Goal: Task Accomplishment & Management: Complete application form

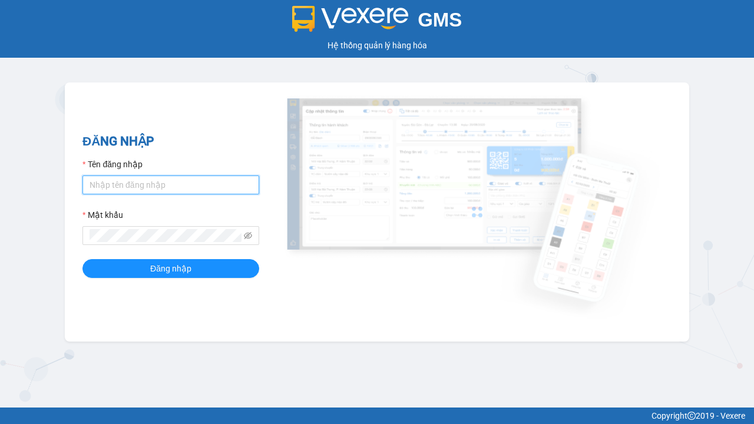
click at [171, 184] on input "Tên đăng nhập" at bounding box center [170, 184] width 177 height 19
type input "ly.xtl"
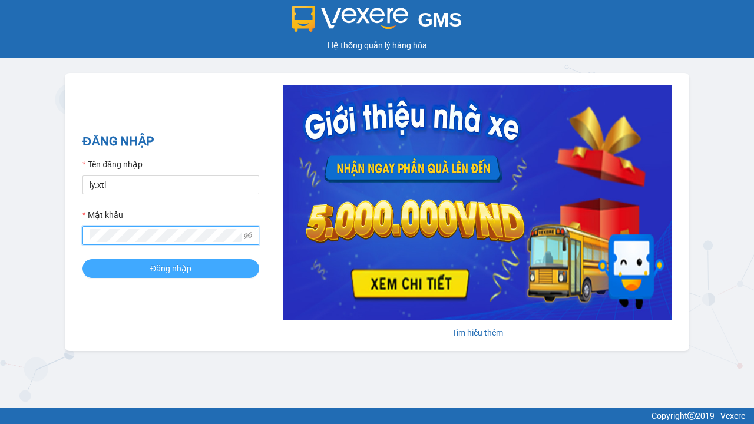
click at [171, 268] on span "Đăng nhập" at bounding box center [170, 268] width 41 height 13
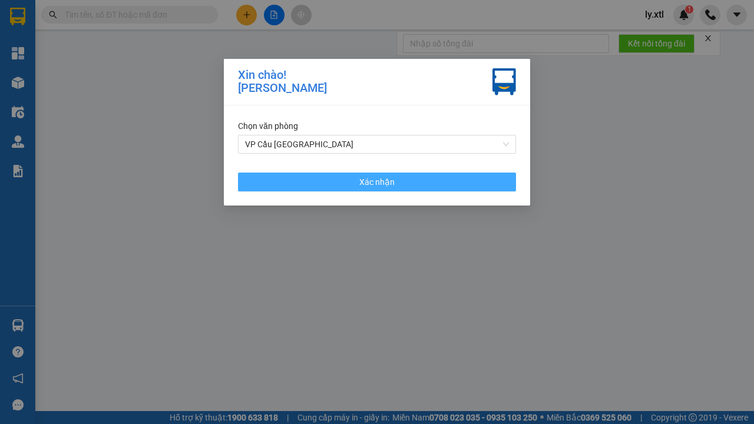
click at [377, 181] on span "Xác nhận" at bounding box center [376, 181] width 35 height 13
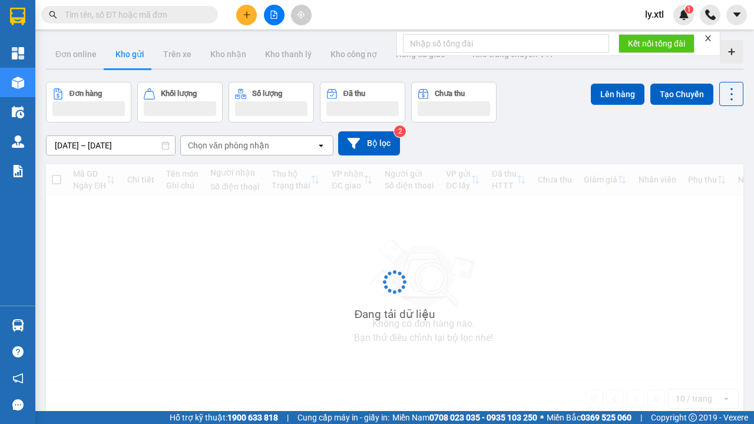
click at [246, 15] on icon "plus" at bounding box center [246, 14] width 6 height 1
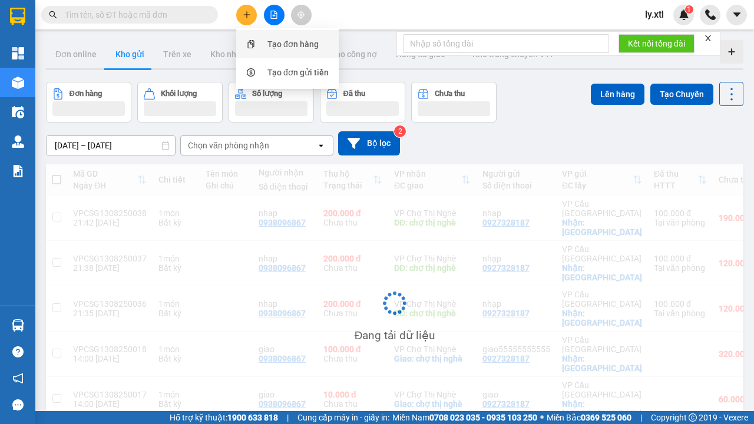
click at [293, 44] on div "Tạo đơn hàng" at bounding box center [292, 44] width 51 height 13
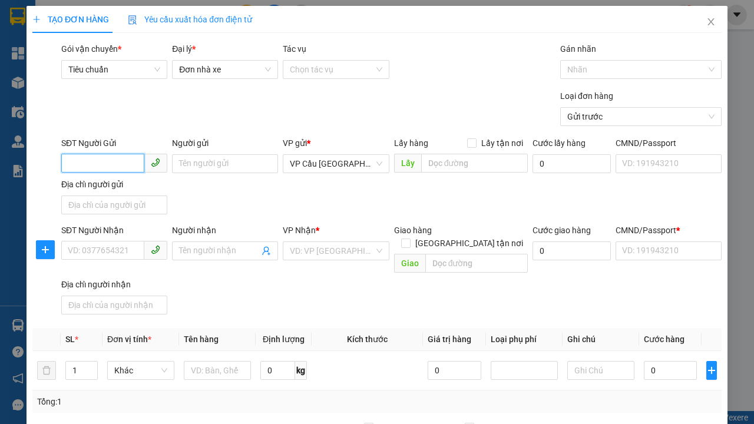
click at [102, 154] on input "SĐT Người Gửi" at bounding box center [102, 163] width 83 height 19
type input "0927328187"
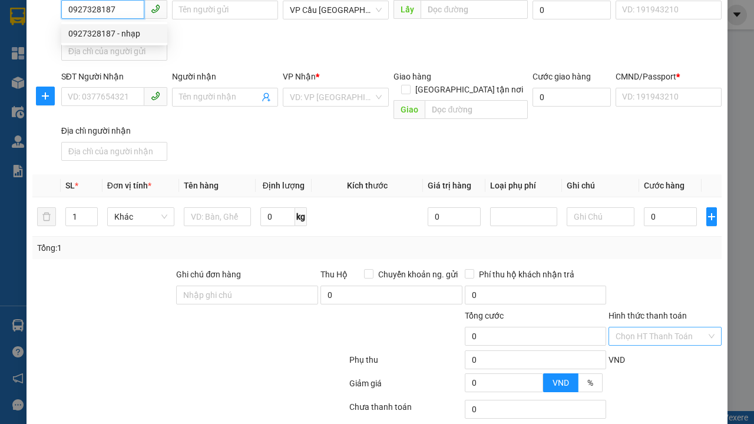
click at [114, 34] on div "0927328187 - nhạp" at bounding box center [114, 33] width 92 height 13
type input "nhạp"
checkbox input "true"
type input "[GEOGRAPHIC_DATA]"
type input "123456789112"
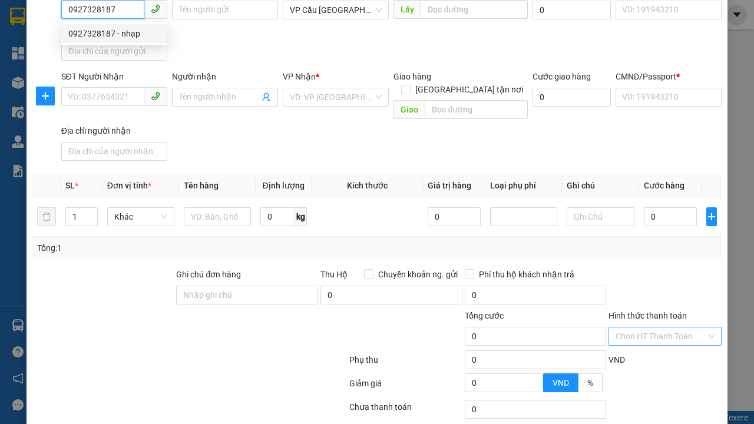
type input "0938096867"
type input "nhap"
type input "chợ thị nghè"
type input "10.000"
type input "123456789456"
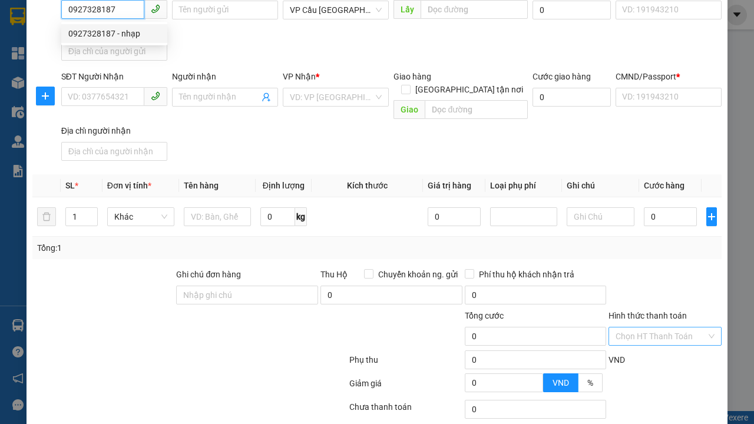
type input "200.000"
type input "15.000"
type input "20.000"
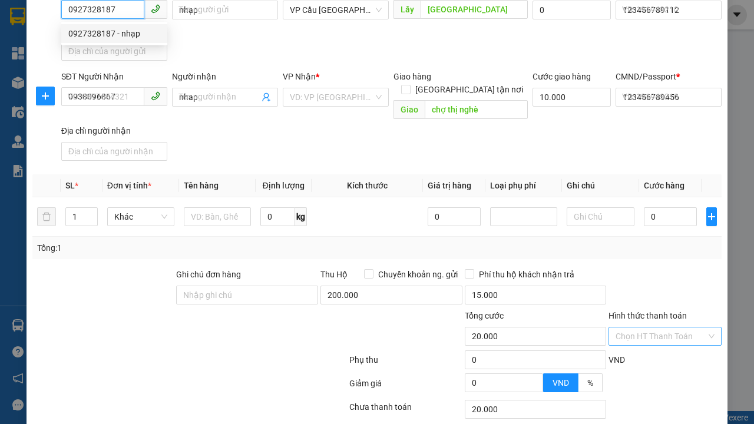
type input "0927328187"
click at [661, 327] on input "Hình thức thanh toán" at bounding box center [660, 336] width 91 height 18
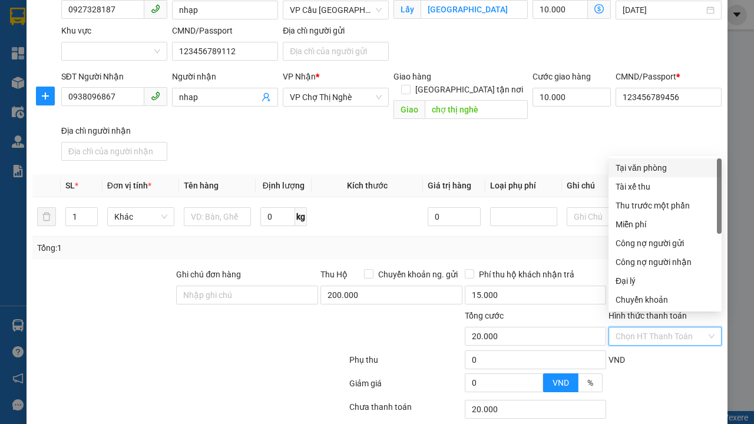
type input "320.000"
